Goal: Task Accomplishment & Management: Use online tool/utility

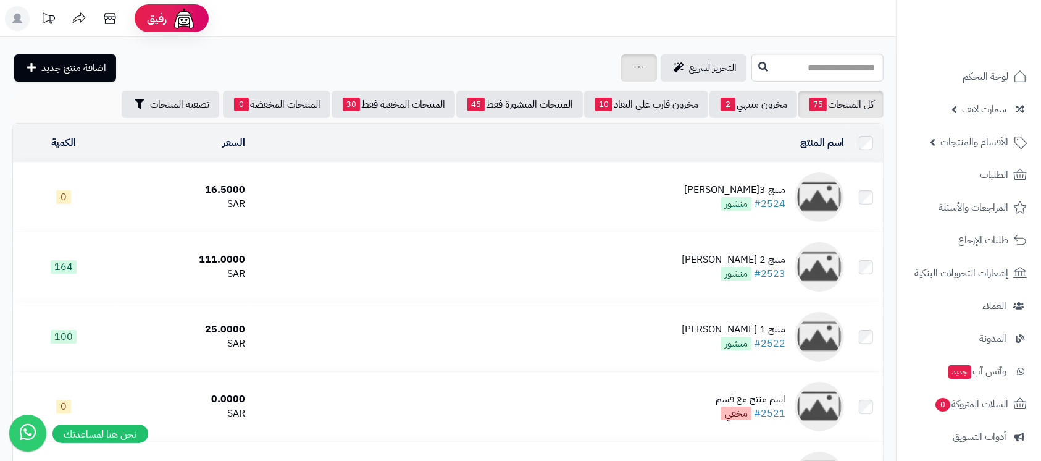
click at [634, 61] on link at bounding box center [639, 68] width 10 height 15
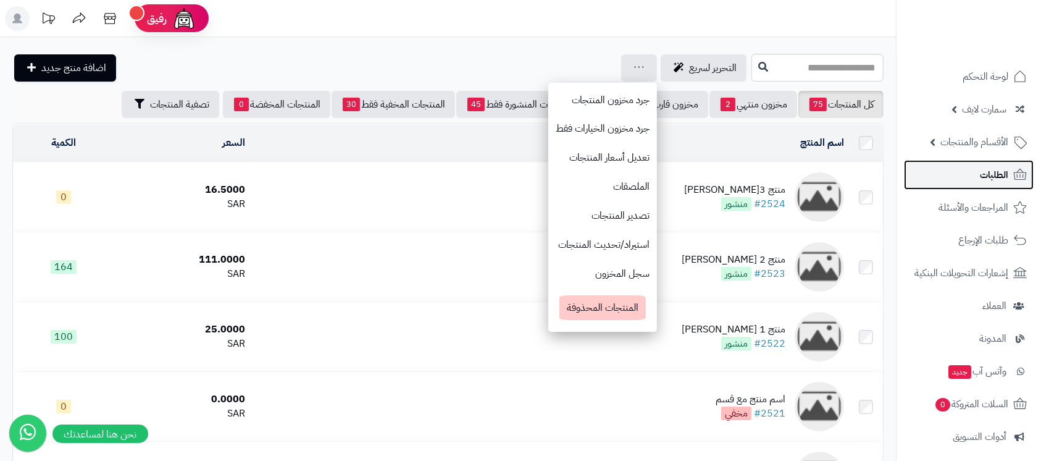
click at [989, 165] on link "الطلبات" at bounding box center [969, 175] width 130 height 30
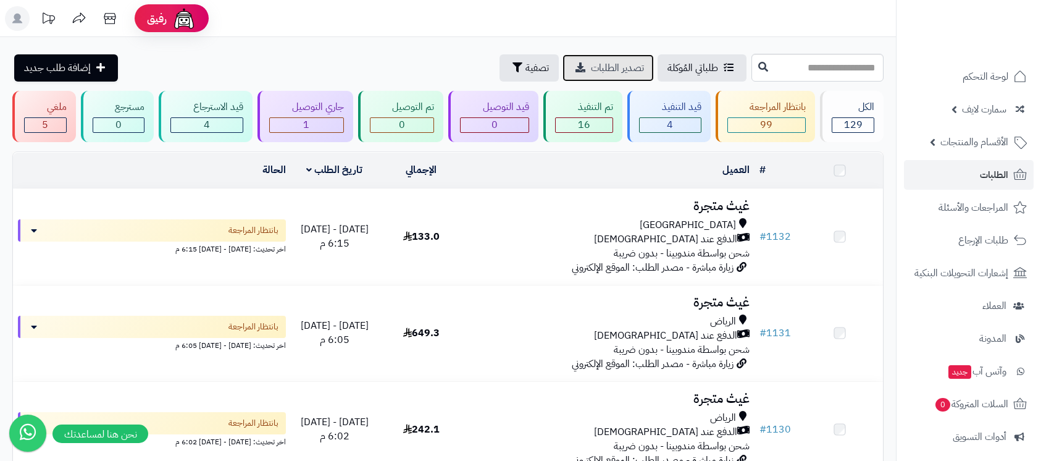
click at [591, 65] on span "تصدير الطلبات" at bounding box center [617, 68] width 53 height 15
